Goal: Task Accomplishment & Management: Manage account settings

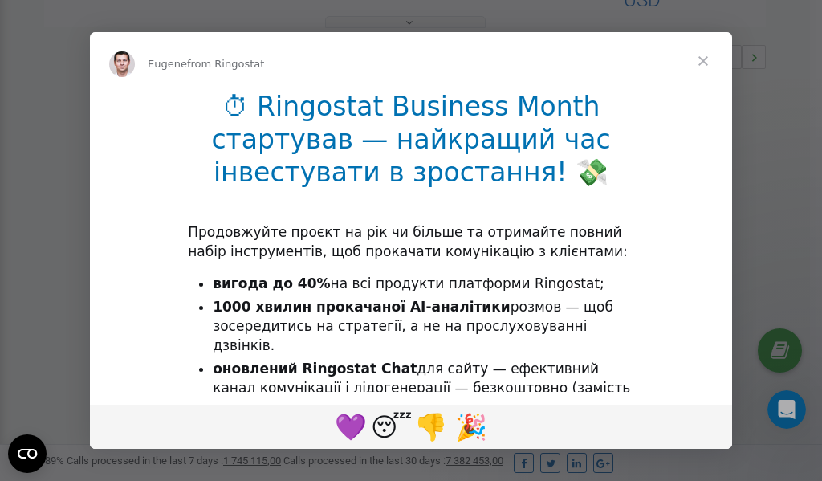
click at [705, 64] on span "Close" at bounding box center [703, 61] width 58 height 58
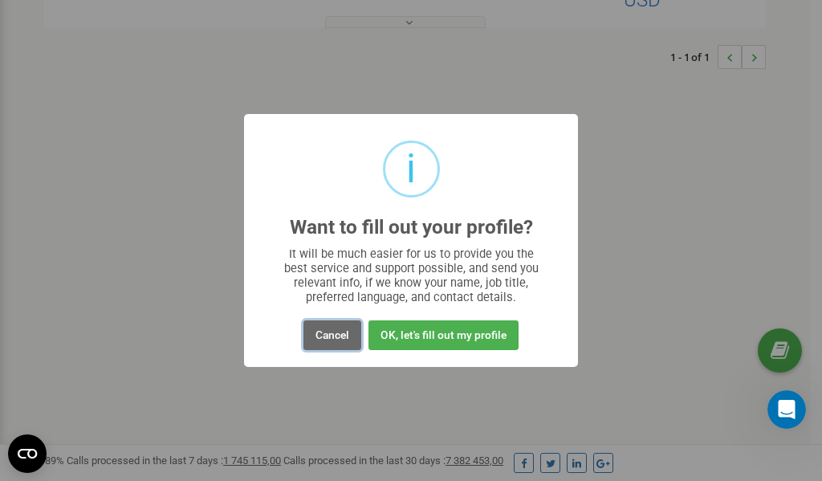
click at [331, 336] on button "Cancel" at bounding box center [332, 335] width 58 height 30
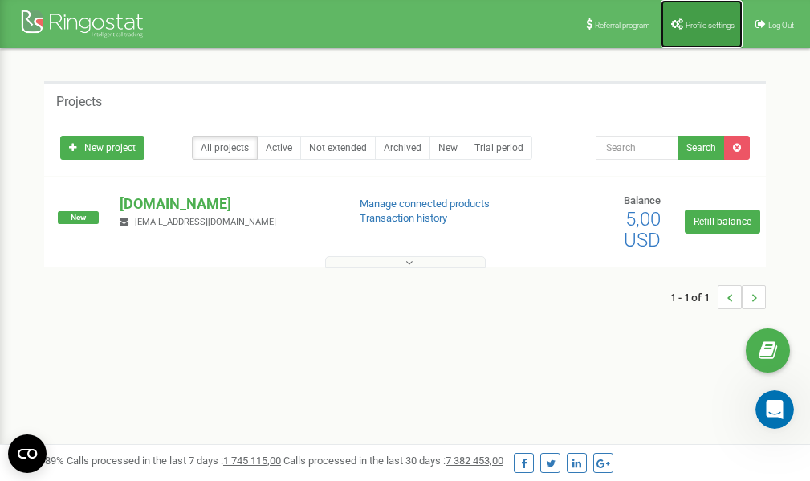
click at [690, 22] on span "Profile settings" at bounding box center [710, 25] width 49 height 9
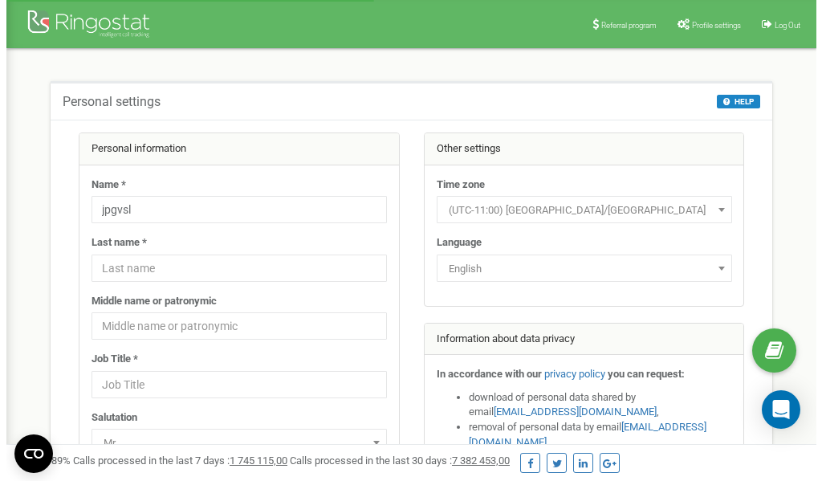
scroll to position [80, 0]
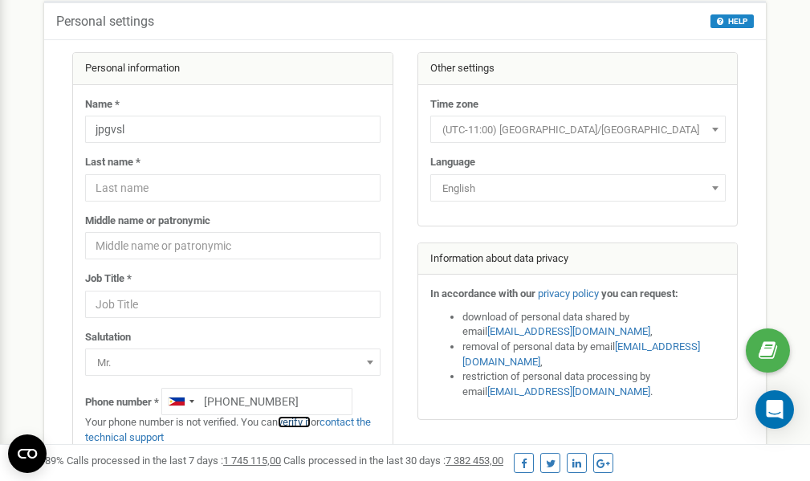
click at [296, 422] on link "verify it" at bounding box center [294, 422] width 33 height 12
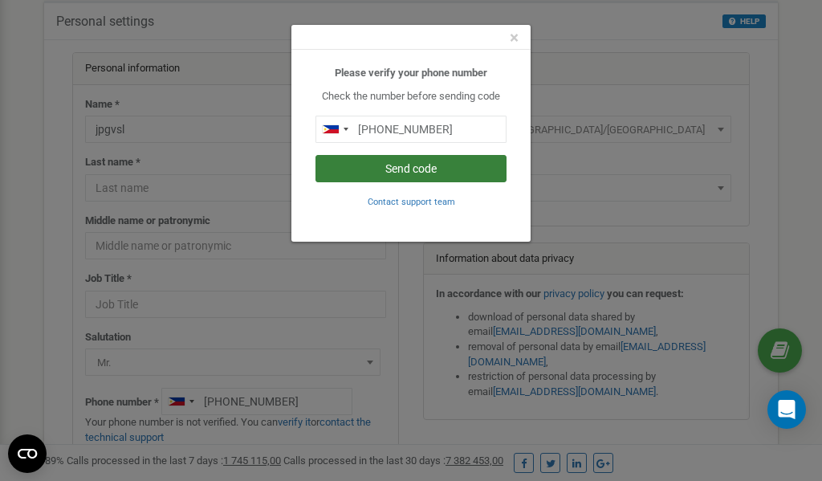
click at [389, 168] on button "Send code" at bounding box center [411, 168] width 191 height 27
